Goal: Find contact information: Find contact information

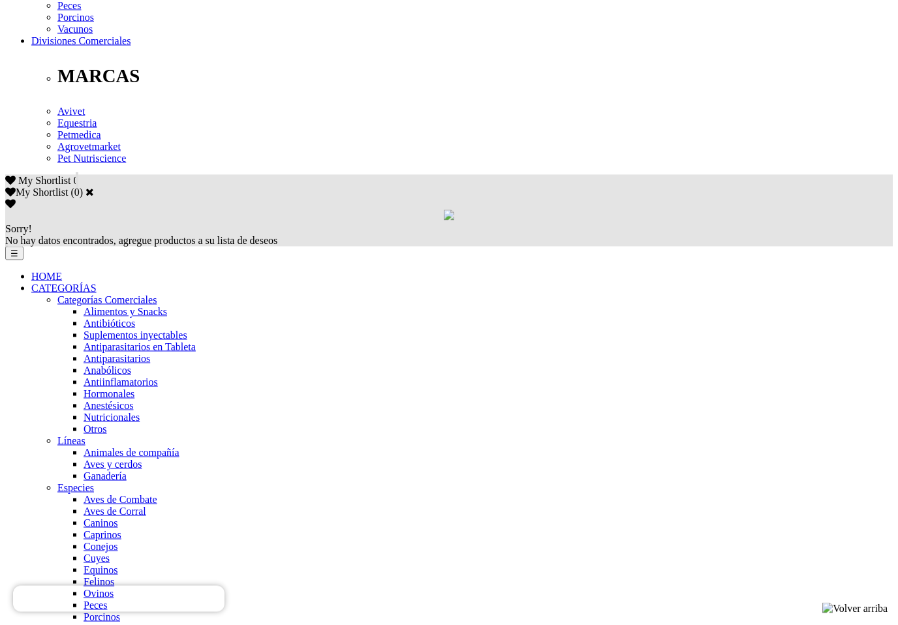
scroll to position [684, 0]
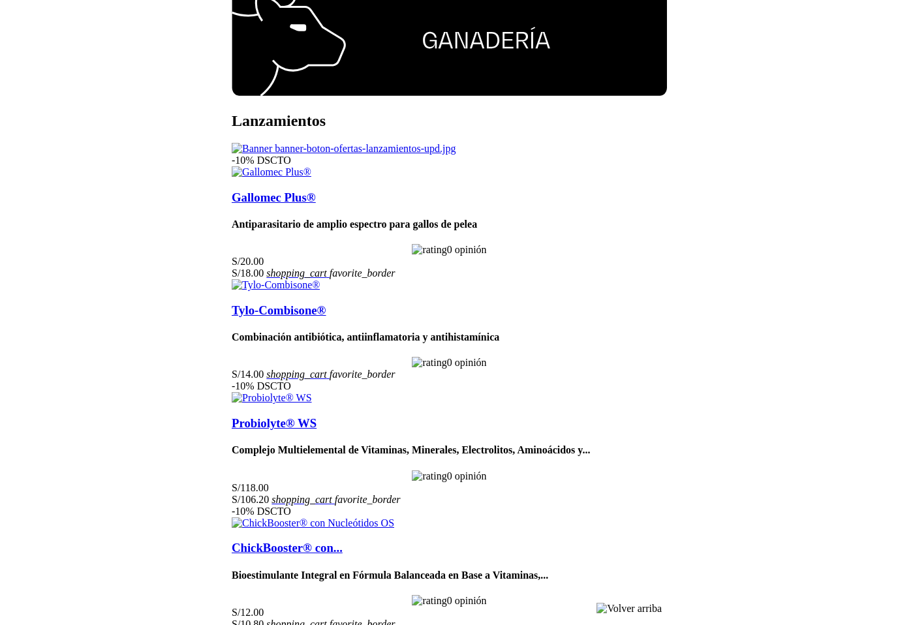
scroll to position [1558, 0]
